Goal: Use online tool/utility: Utilize a website feature to perform a specific function

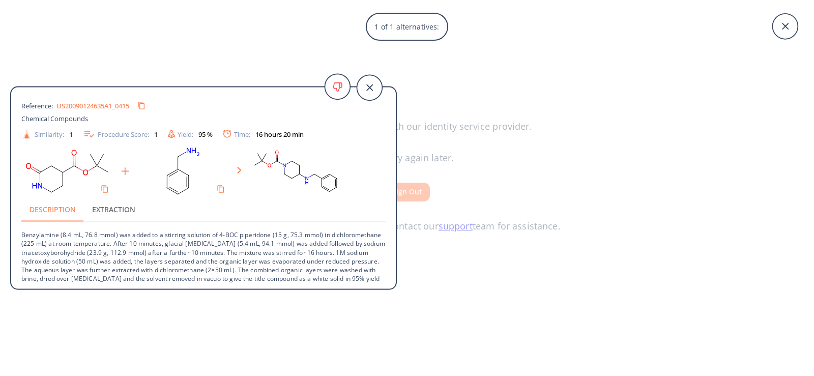
scroll to position [10, 0]
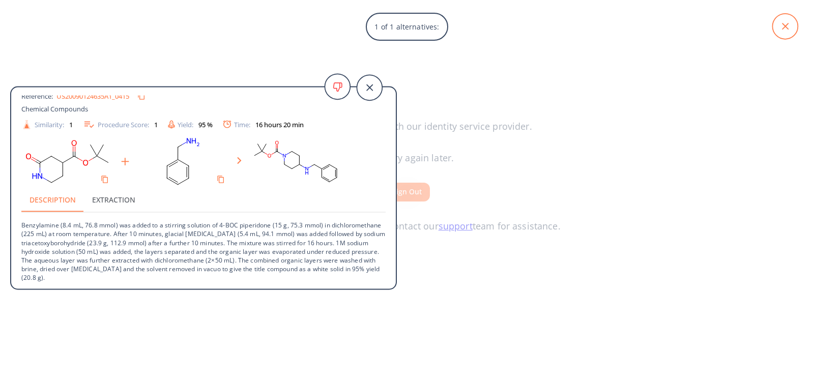
click at [790, 24] on icon at bounding box center [784, 26] width 25 height 25
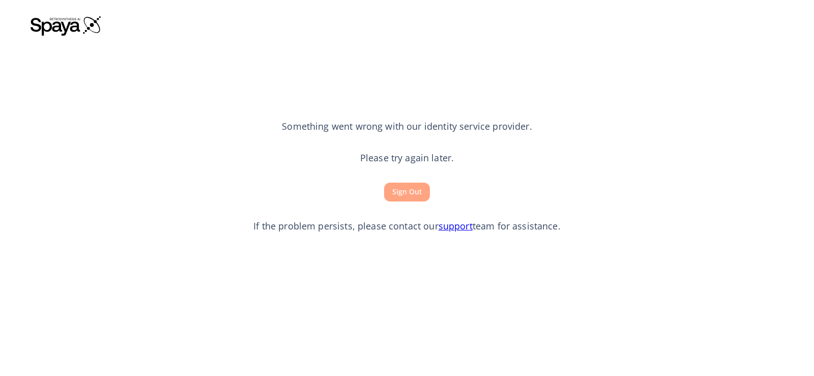
click at [403, 192] on button "Sign Out" at bounding box center [407, 192] width 46 height 19
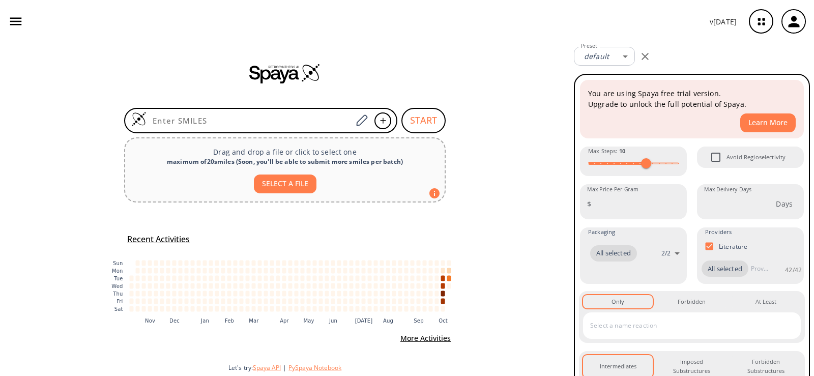
click at [284, 118] on input at bounding box center [248, 120] width 205 height 10
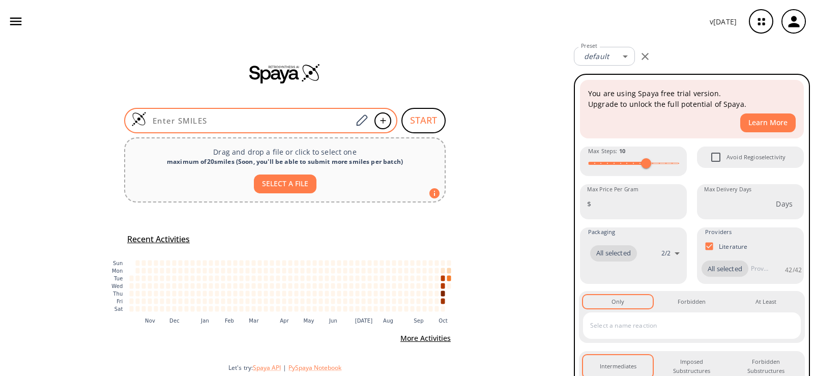
paste input "O=C1CNCCC1"
type input "O=C1CNCCC1"
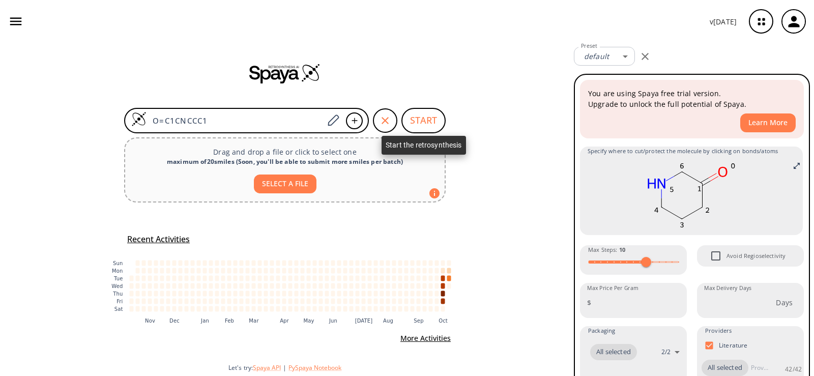
click at [420, 116] on button "START" at bounding box center [423, 120] width 44 height 25
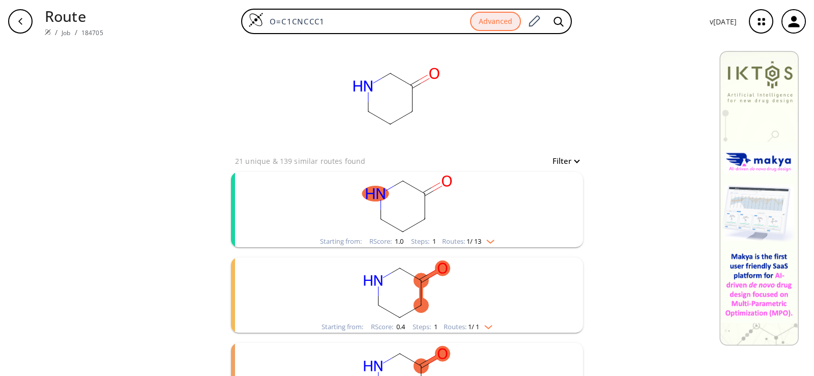
click at [321, 205] on rect "clusters" at bounding box center [407, 204] width 264 height 64
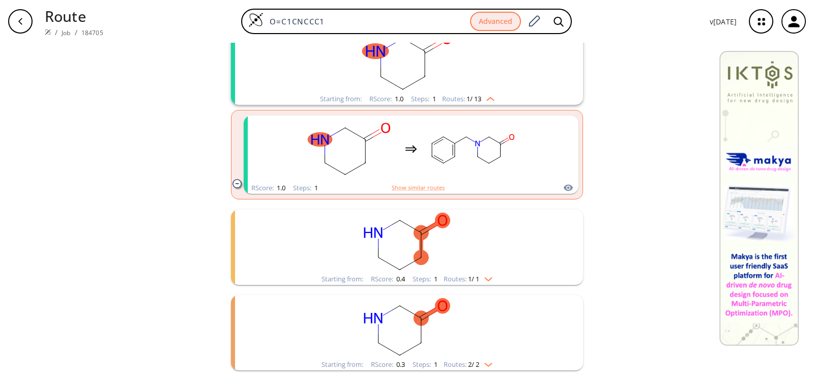
scroll to position [153, 0]
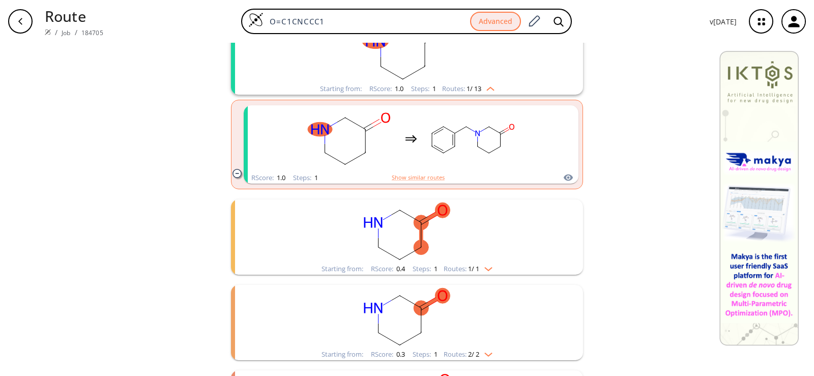
click at [310, 227] on rect "clusters" at bounding box center [407, 231] width 264 height 64
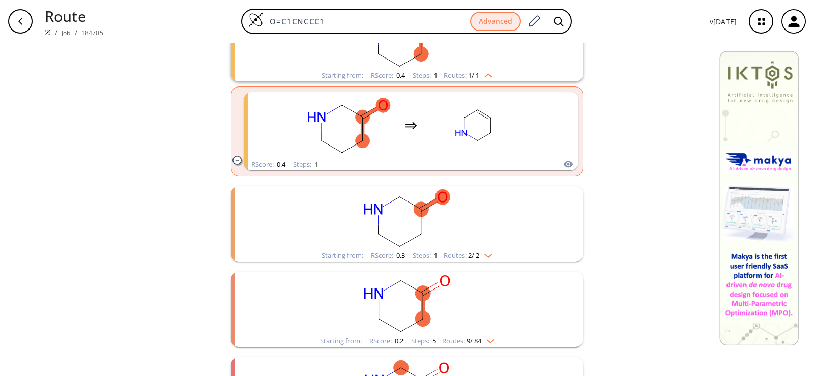
scroll to position [356, 0]
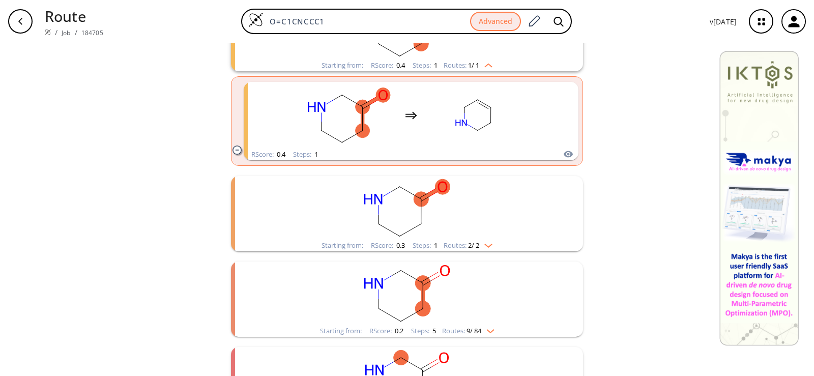
click at [310, 227] on rect "clusters" at bounding box center [407, 208] width 264 height 64
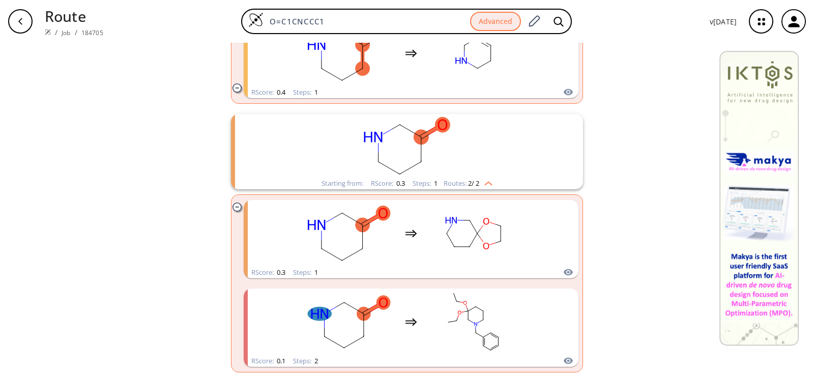
scroll to position [559, 0]
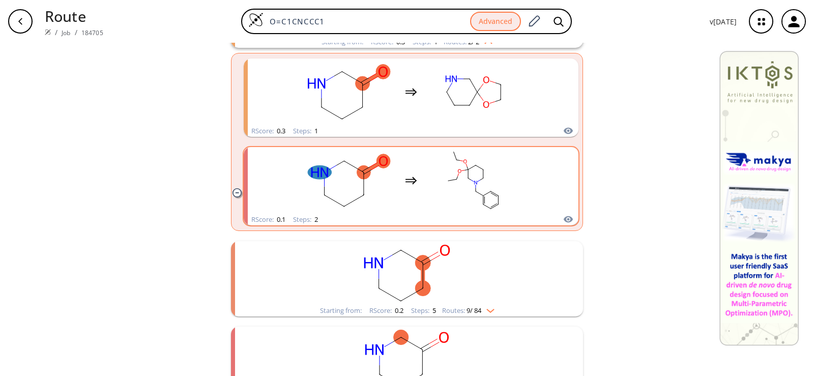
click at [331, 193] on rect "clusters" at bounding box center [349, 180] width 92 height 64
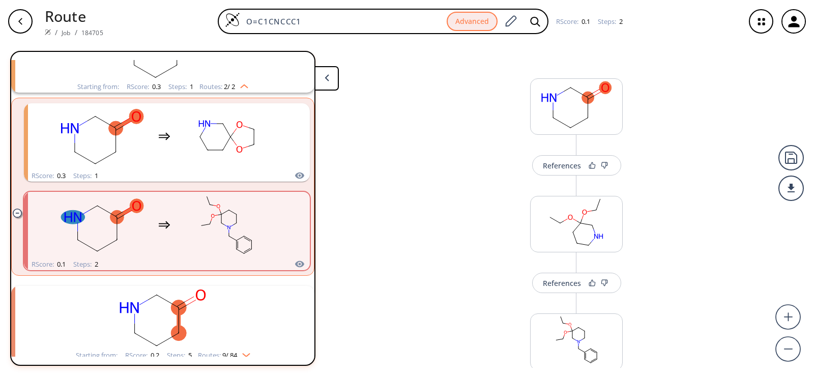
scroll to position [280, 0]
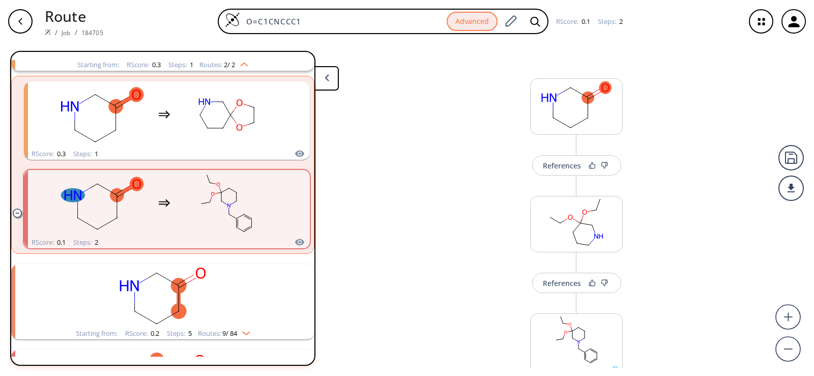
click at [21, 13] on div "button" at bounding box center [20, 21] width 24 height 24
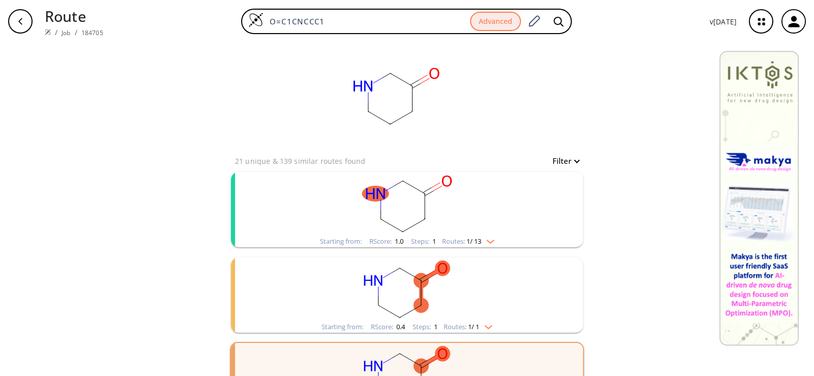
click at [294, 186] on rect "clusters" at bounding box center [407, 204] width 264 height 64
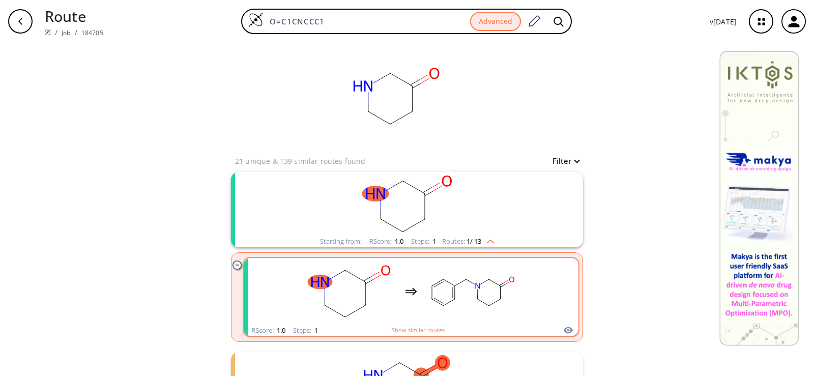
click at [383, 289] on rect "clusters" at bounding box center [349, 291] width 92 height 64
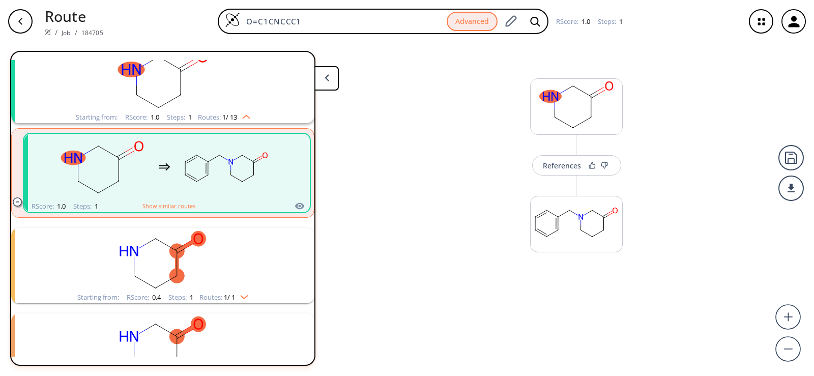
scroll to position [74, 0]
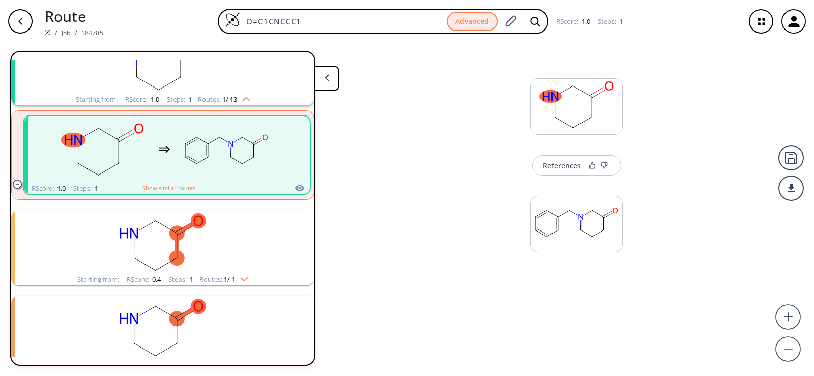
click at [212, 240] on rect "clusters" at bounding box center [163, 242] width 264 height 64
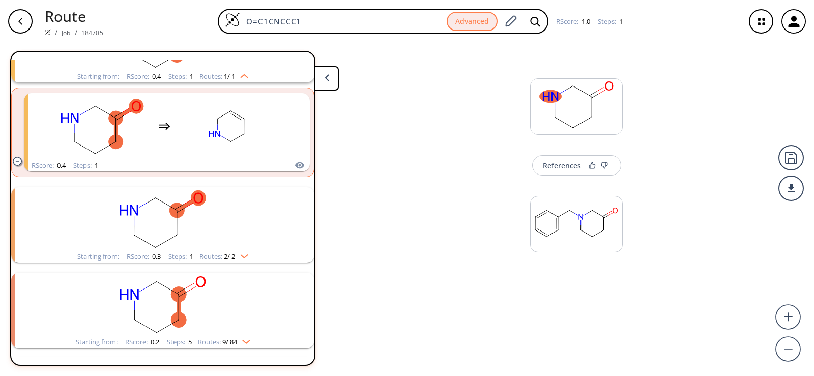
scroll to position [278, 0]
click at [212, 240] on rect "clusters" at bounding box center [163, 219] width 264 height 64
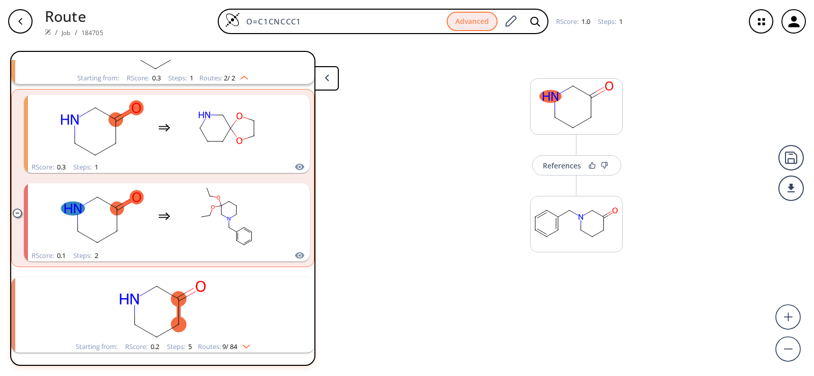
scroll to position [481, 0]
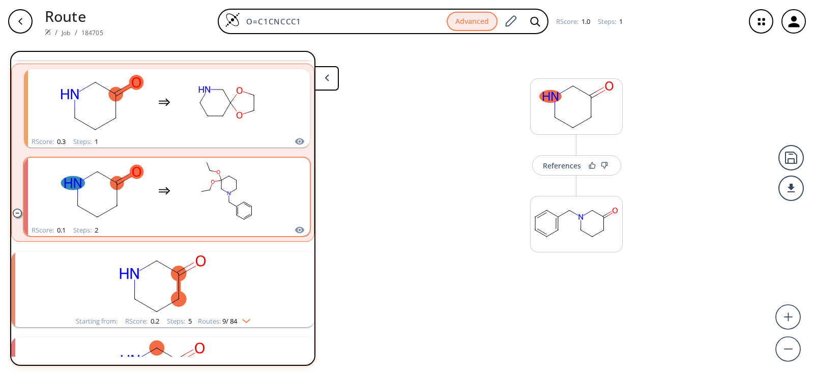
click at [190, 197] on rect "clusters" at bounding box center [227, 191] width 92 height 64
click at [186, 262] on rect "clusters" at bounding box center [163, 284] width 264 height 64
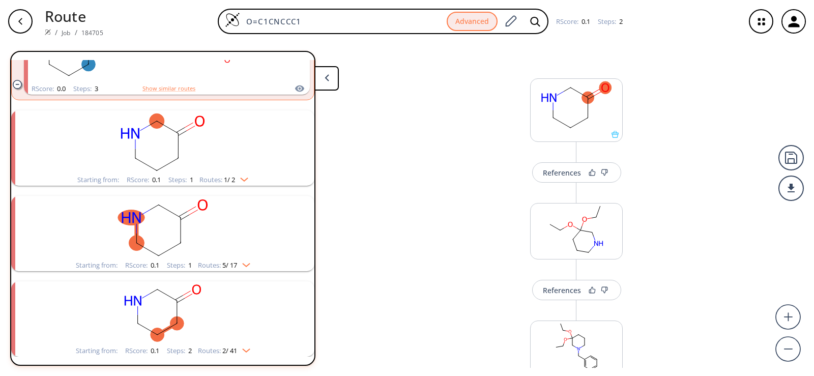
scroll to position [1515, 0]
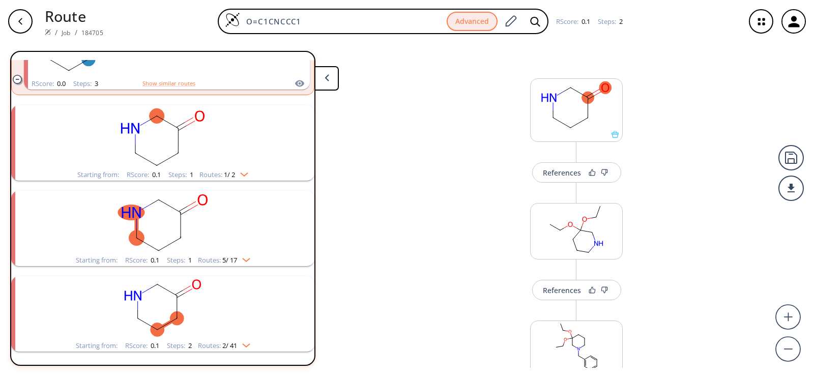
click at [184, 292] on rect "clusters" at bounding box center [163, 308] width 264 height 64
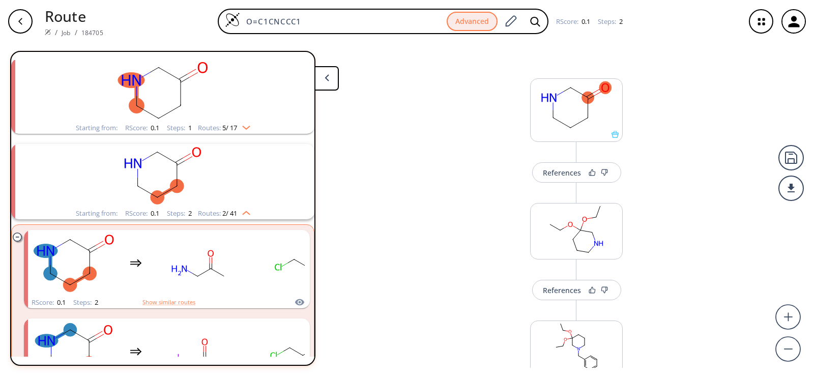
click at [179, 197] on rect "clusters" at bounding box center [163, 176] width 264 height 64
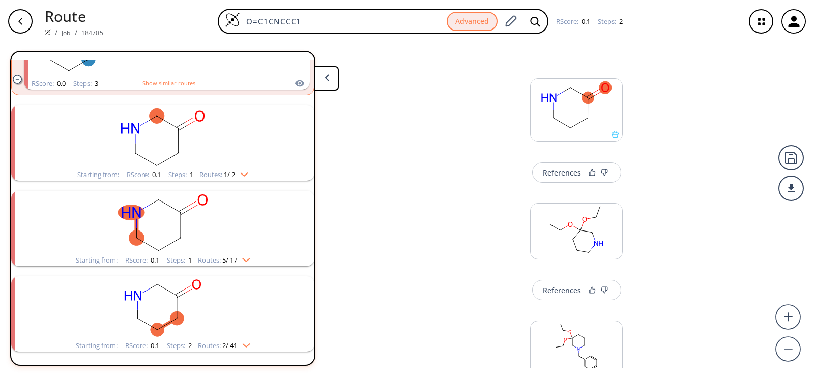
click at [182, 200] on rect "clusters" at bounding box center [163, 223] width 264 height 64
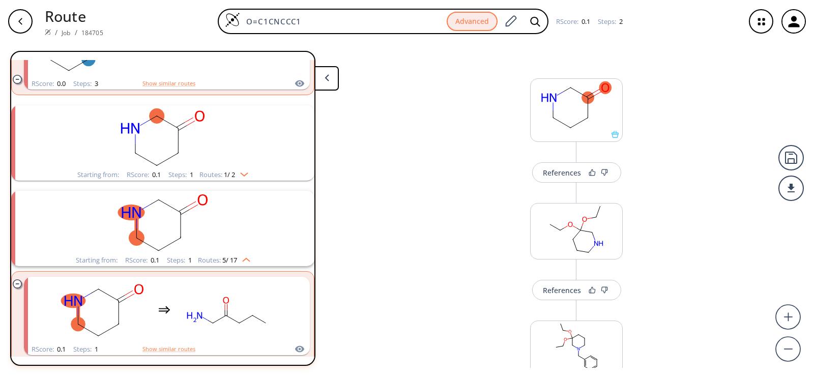
click at [174, 155] on rect "clusters" at bounding box center [163, 137] width 264 height 64
